Goal: Find specific page/section: Find specific page/section

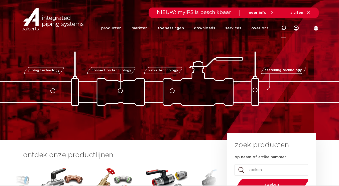
click at [280, 31] on div at bounding box center [283, 28] width 20 height 21
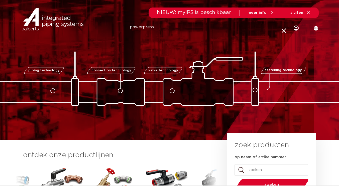
type input "powerpress"
click button "Zoeken" at bounding box center [0, 0] width 0 height 0
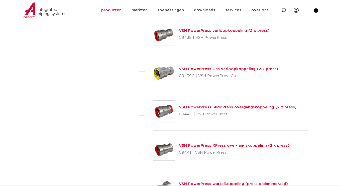
scroll to position [1302, 0]
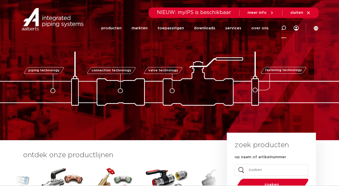
click at [282, 29] on icon at bounding box center [283, 28] width 5 height 5
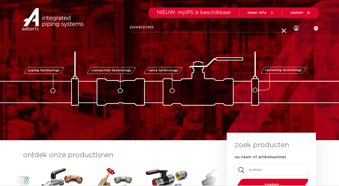
type input "powerpress"
click button "Zoeken" at bounding box center [0, 0] width 0 height 0
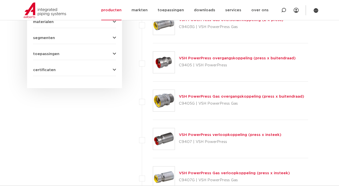
scroll to position [345, 0]
